Goal: Task Accomplishment & Management: Complete application form

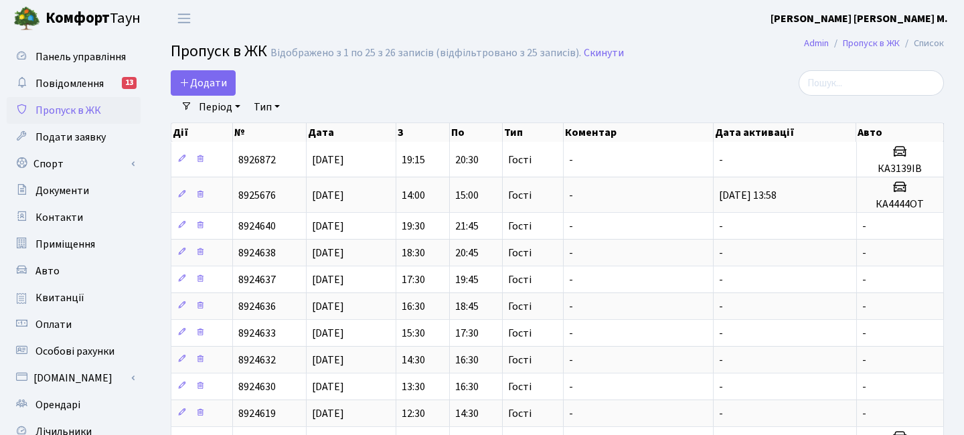
select select "25"
click at [202, 81] on span "Додати" at bounding box center [204, 83] width 48 height 15
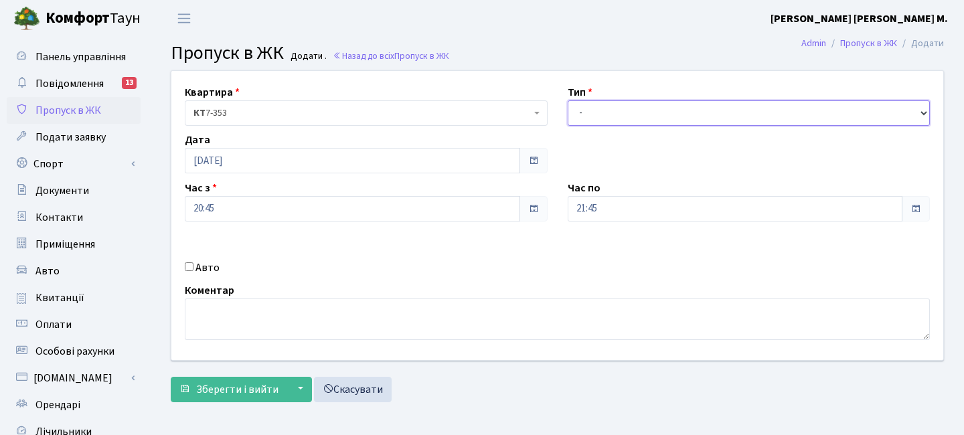
click at [611, 106] on select "- Доставка Таксі Гості Сервіс" at bounding box center [749, 112] width 363 height 25
select select "3"
click at [568, 100] on select "- Доставка Таксі Гості Сервіс" at bounding box center [749, 112] width 363 height 25
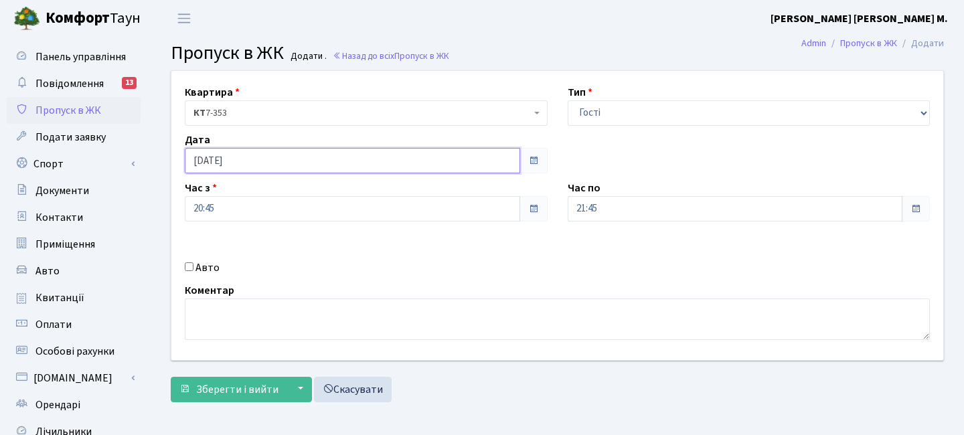
click at [251, 163] on input "[DATE]" at bounding box center [353, 160] width 336 height 25
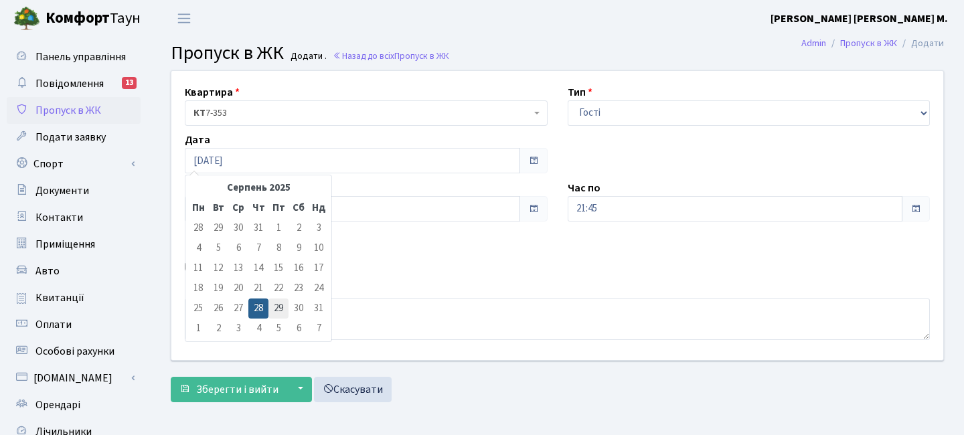
click at [274, 301] on td "29" at bounding box center [279, 309] width 20 height 20
type input "[DATE]"
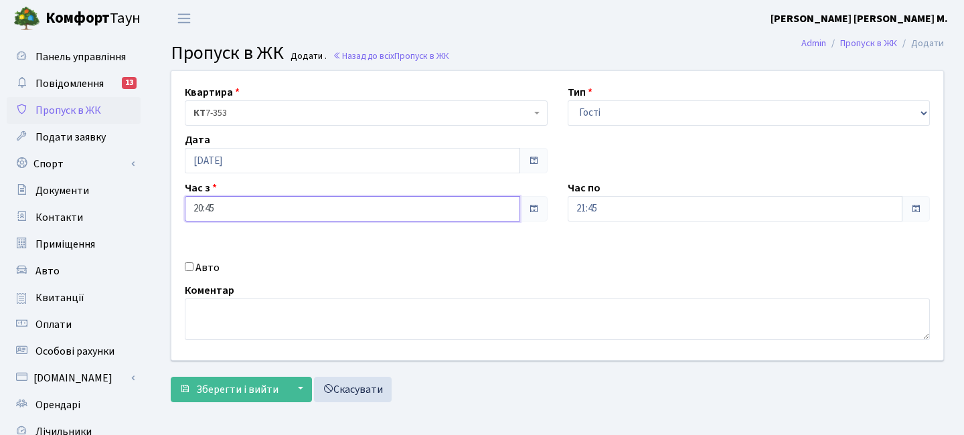
click at [240, 207] on input "20:45" at bounding box center [353, 208] width 336 height 25
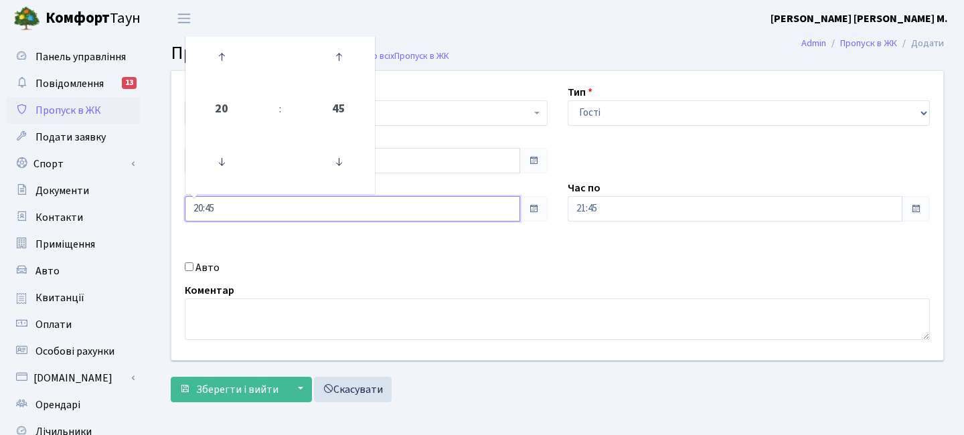
drag, startPoint x: 336, startPoint y: 61, endPoint x: 303, endPoint y: 60, distance: 32.8
click at [336, 61] on icon at bounding box center [339, 57] width 36 height 36
drag, startPoint x: 230, startPoint y: 58, endPoint x: 217, endPoint y: 60, distance: 13.7
click at [224, 60] on icon at bounding box center [222, 57] width 36 height 36
click at [216, 60] on icon at bounding box center [222, 57] width 36 height 36
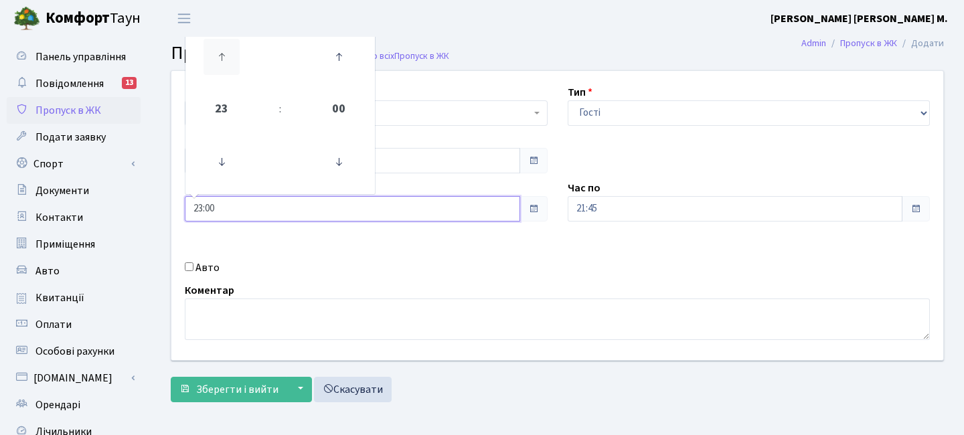
click at [216, 60] on icon at bounding box center [222, 57] width 36 height 36
click at [217, 60] on icon at bounding box center [222, 57] width 36 height 36
click at [216, 60] on icon at bounding box center [222, 57] width 36 height 36
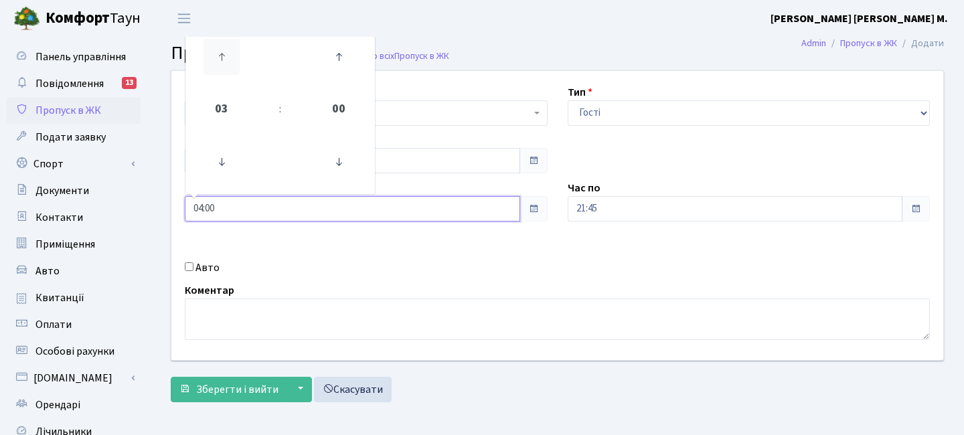
click at [216, 60] on icon at bounding box center [222, 57] width 36 height 36
click at [219, 179] on icon at bounding box center [222, 162] width 36 height 36
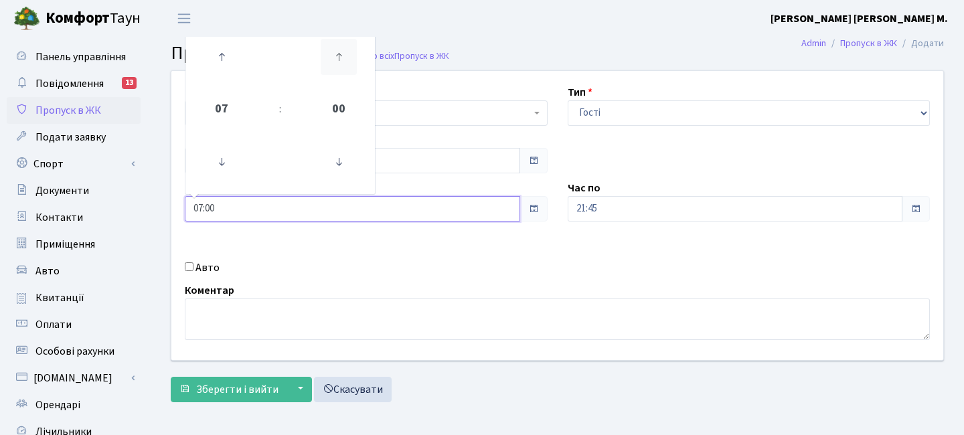
click at [336, 55] on icon at bounding box center [339, 57] width 36 height 36
click at [348, 57] on icon at bounding box center [339, 57] width 36 height 36
type input "07:30"
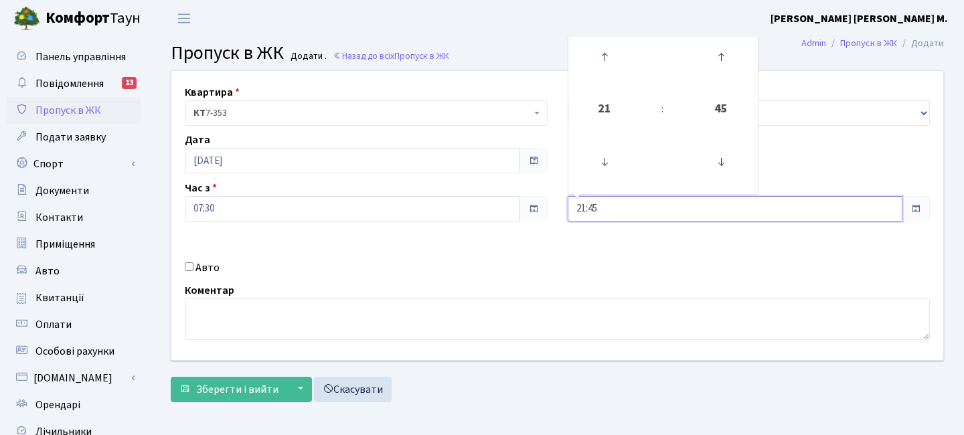
click at [622, 198] on input "21:45" at bounding box center [736, 208] width 336 height 25
click at [717, 62] on icon at bounding box center [721, 57] width 36 height 36
click at [595, 52] on icon at bounding box center [605, 57] width 36 height 36
click at [599, 53] on icon at bounding box center [605, 57] width 36 height 36
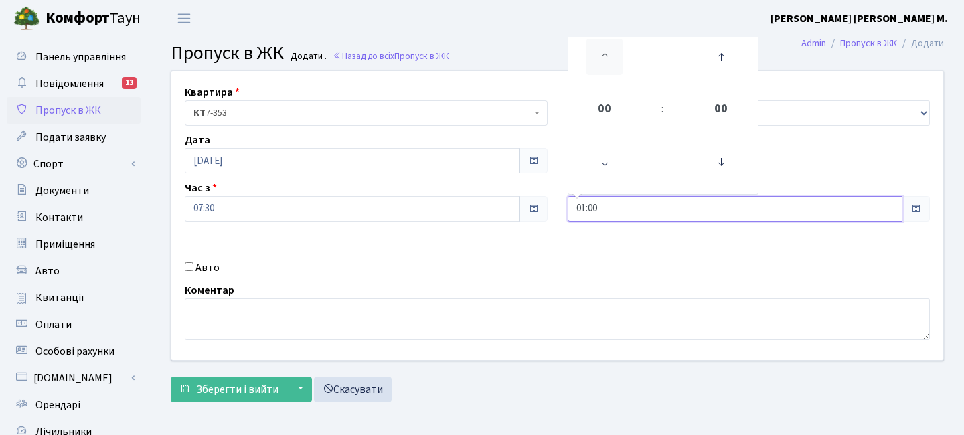
click at [599, 53] on icon at bounding box center [605, 57] width 36 height 36
click at [599, 54] on icon at bounding box center [605, 57] width 36 height 36
click at [600, 54] on icon at bounding box center [605, 57] width 36 height 36
click at [603, 54] on icon at bounding box center [605, 57] width 36 height 36
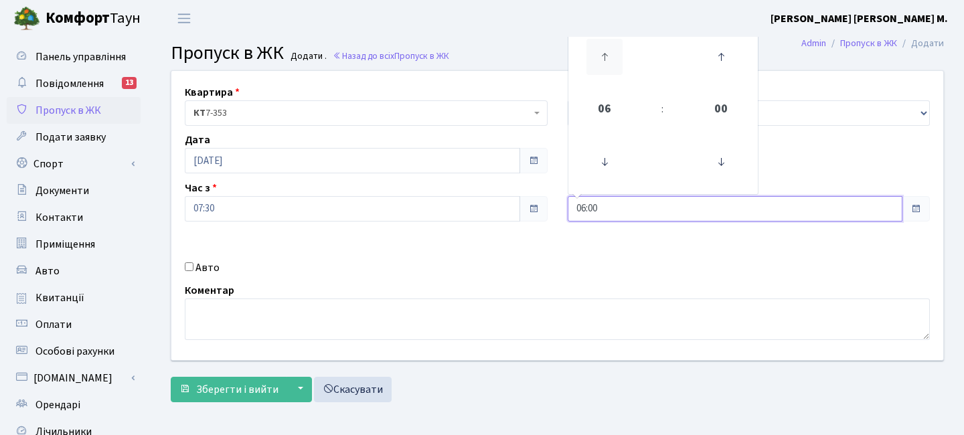
click at [604, 54] on icon at bounding box center [605, 57] width 36 height 36
click at [605, 55] on icon at bounding box center [605, 57] width 36 height 36
click at [606, 56] on icon at bounding box center [605, 57] width 36 height 36
click at [607, 56] on icon at bounding box center [605, 57] width 36 height 36
click at [606, 156] on icon at bounding box center [605, 162] width 36 height 36
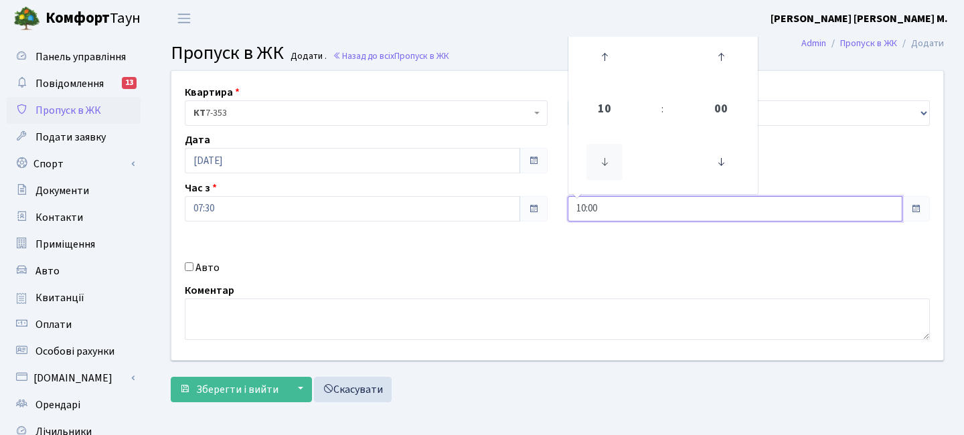
type input "09:00"
click at [270, 391] on span "Зберегти і вийти" at bounding box center [237, 389] width 82 height 15
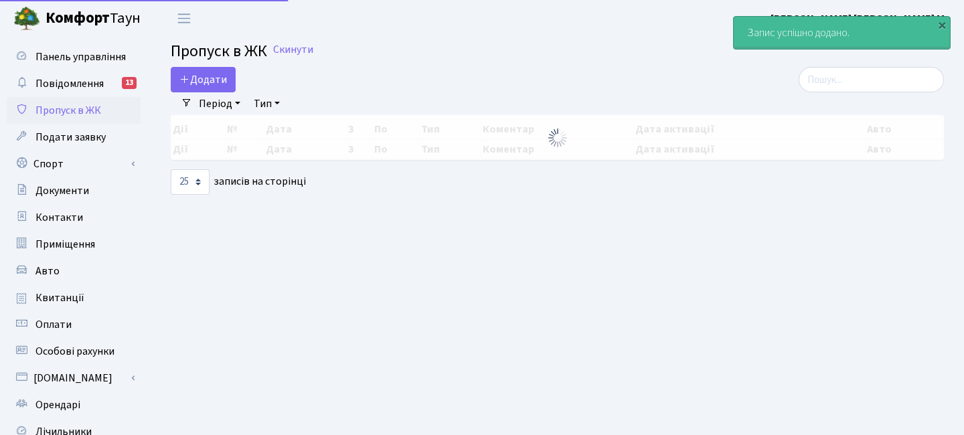
select select "25"
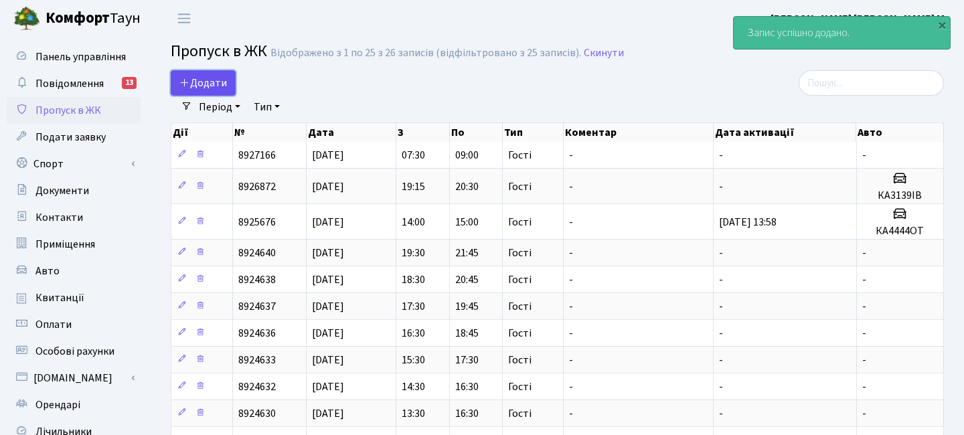
drag, startPoint x: 223, startPoint y: 82, endPoint x: 216, endPoint y: 84, distance: 7.5
click at [222, 82] on span "Додати" at bounding box center [204, 83] width 48 height 15
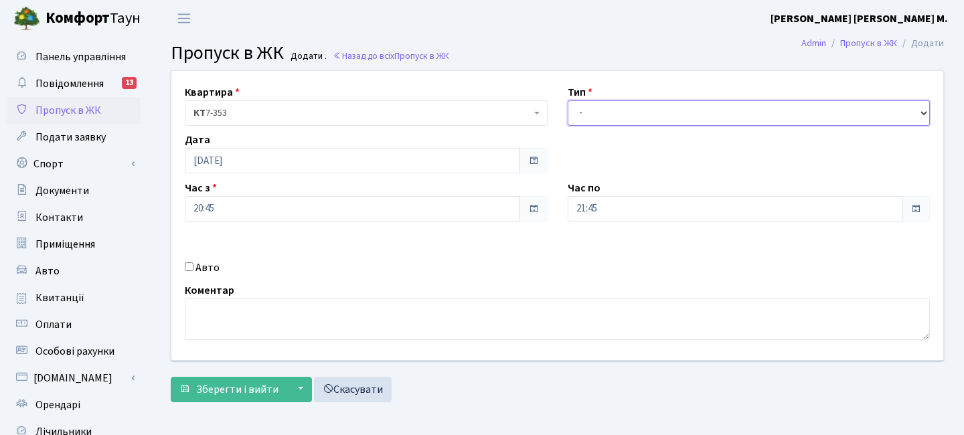
click at [628, 114] on select "- Доставка Таксі Гості Сервіс" at bounding box center [749, 112] width 363 height 25
select select "3"
click at [568, 100] on select "- Доставка Таксі Гості Сервіс" at bounding box center [749, 112] width 363 height 25
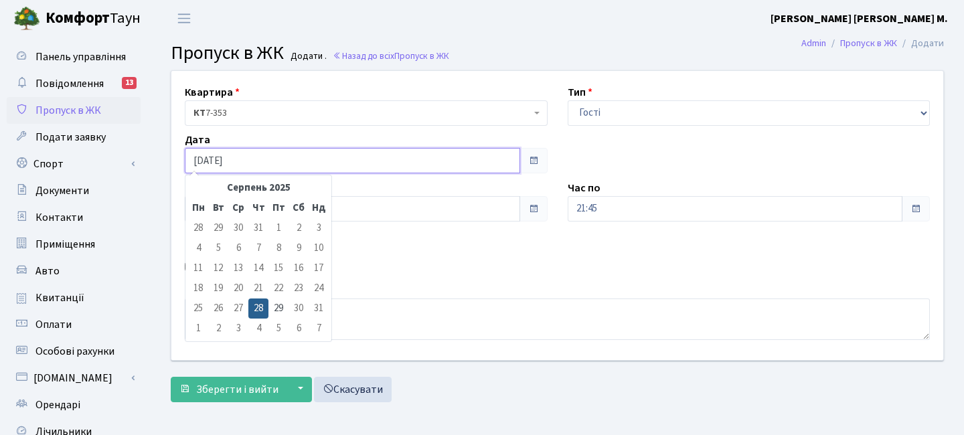
drag, startPoint x: 274, startPoint y: 160, endPoint x: 268, endPoint y: 163, distance: 6.9
click at [273, 161] on input "[DATE]" at bounding box center [353, 160] width 336 height 25
click at [273, 307] on td "29" at bounding box center [279, 309] width 20 height 20
type input "[DATE]"
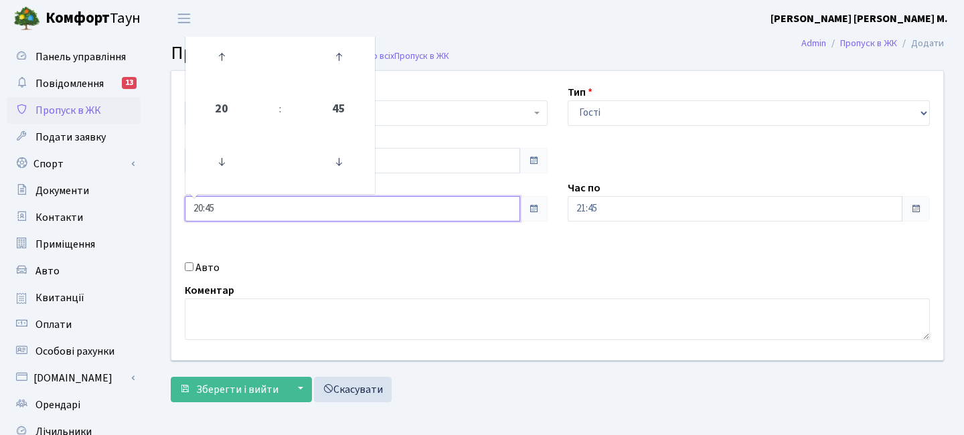
drag, startPoint x: 287, startPoint y: 204, endPoint x: 305, endPoint y: 199, distance: 18.0
click at [287, 204] on input "20:45" at bounding box center [353, 208] width 336 height 25
click at [338, 45] on icon at bounding box center [339, 57] width 36 height 36
click at [226, 54] on icon at bounding box center [222, 57] width 36 height 36
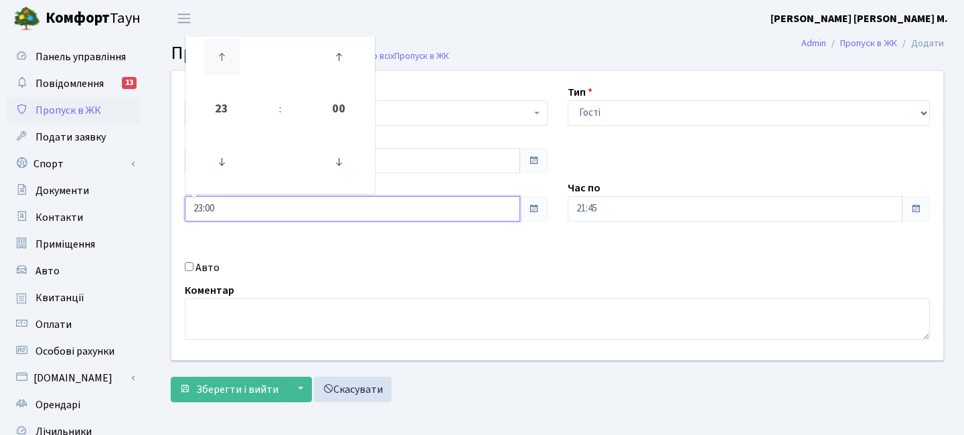
click at [226, 54] on icon at bounding box center [222, 57] width 36 height 36
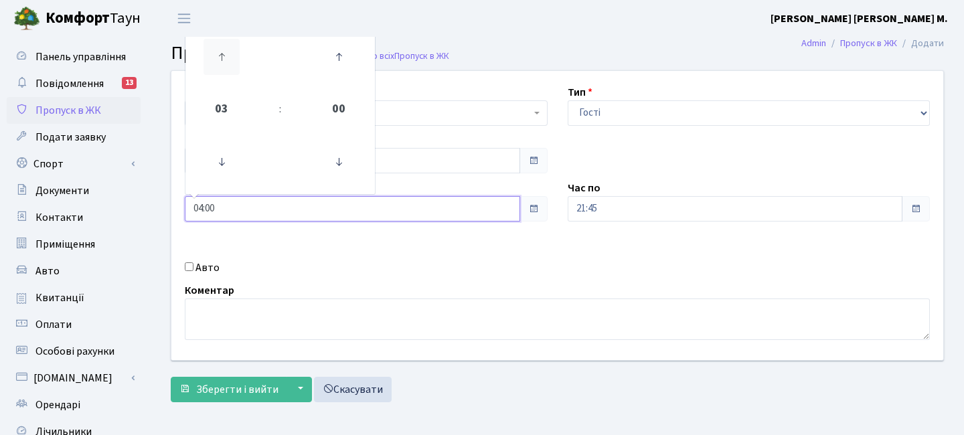
click at [226, 54] on icon at bounding box center [222, 57] width 36 height 36
click at [228, 54] on icon at bounding box center [222, 57] width 36 height 36
type input "08:00"
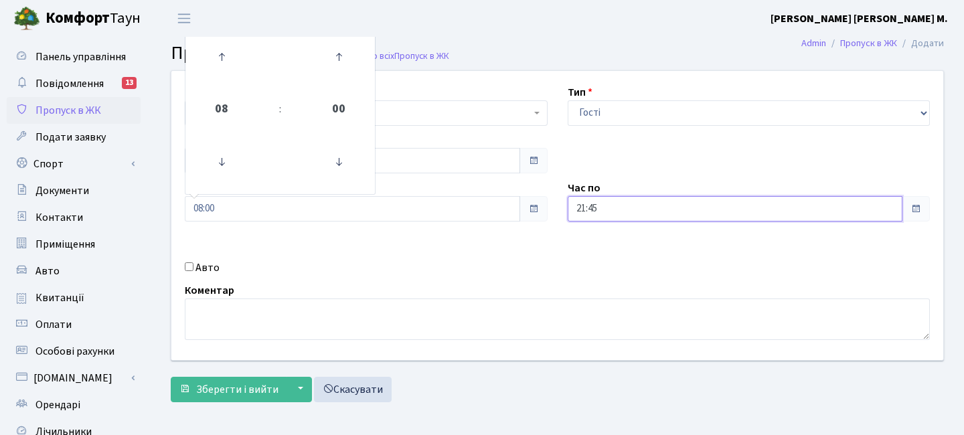
click at [603, 208] on input "21:45" at bounding box center [736, 208] width 336 height 25
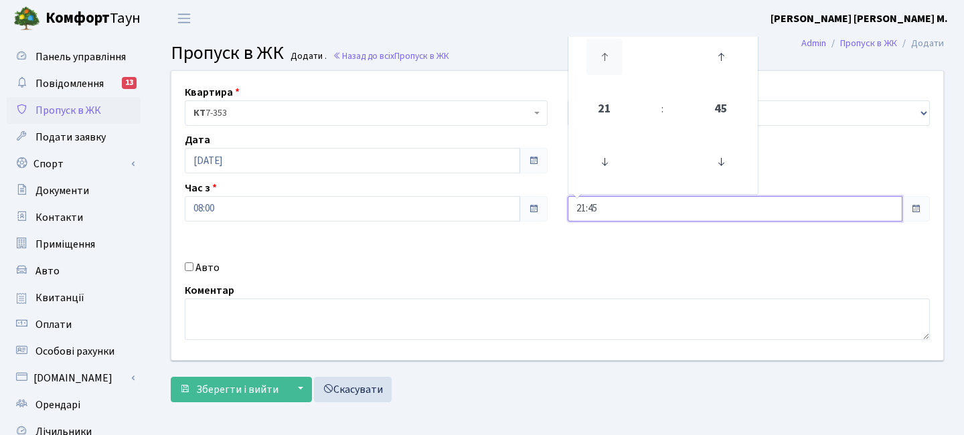
drag, startPoint x: 735, startPoint y: 46, endPoint x: 620, endPoint y: 49, distance: 115.3
click at [729, 46] on icon at bounding box center [721, 57] width 36 height 36
click at [606, 50] on icon at bounding box center [605, 57] width 36 height 36
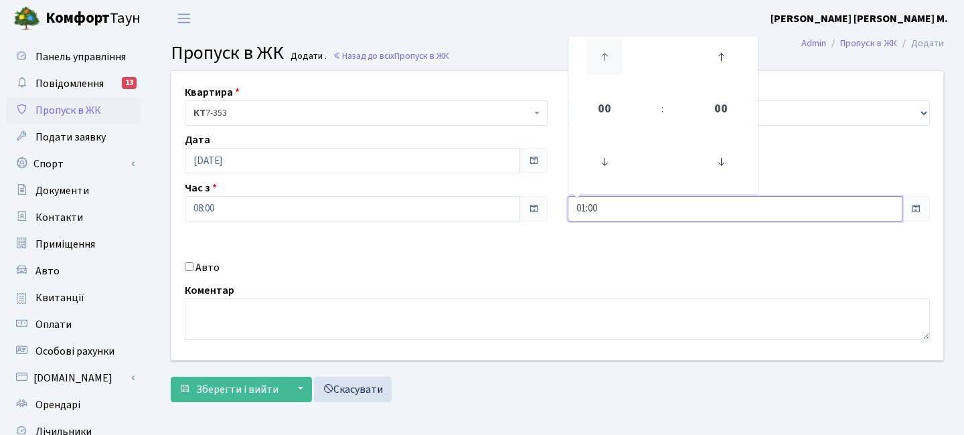
click at [606, 50] on icon at bounding box center [605, 57] width 36 height 36
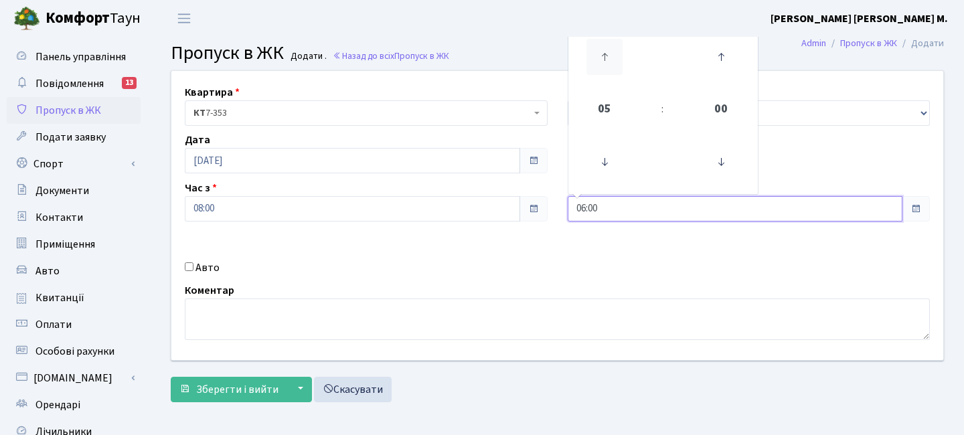
click at [606, 50] on icon at bounding box center [605, 57] width 36 height 36
click at [607, 50] on icon at bounding box center [605, 57] width 36 height 36
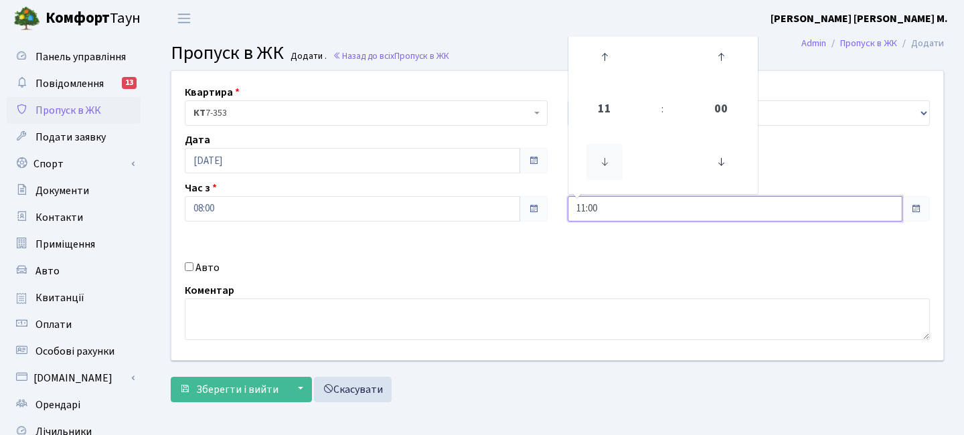
click at [601, 160] on icon at bounding box center [605, 162] width 36 height 36
type input "10:00"
click at [257, 394] on span "Зберегти і вийти" at bounding box center [237, 389] width 82 height 15
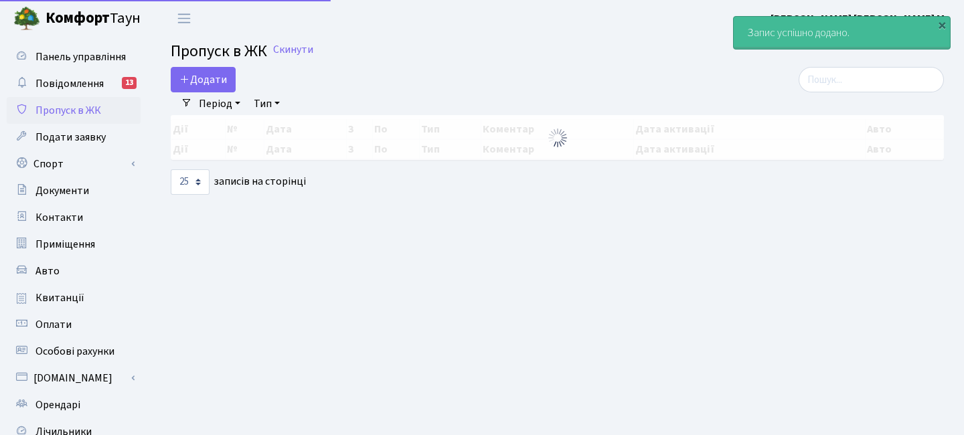
select select "25"
